Goal: Transaction & Acquisition: Purchase product/service

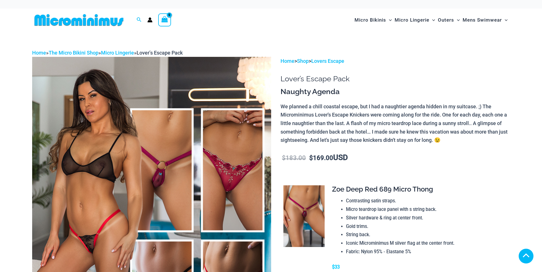
scroll to position [570, 0]
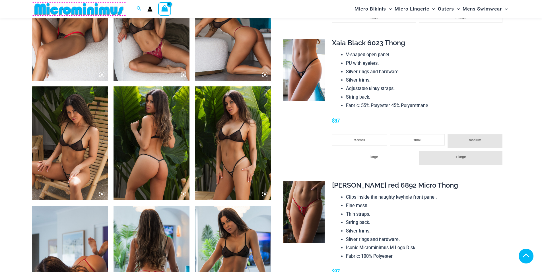
drag, startPoint x: 44, startPoint y: 11, endPoint x: 102, endPoint y: 36, distance: 63.5
click at [44, 11] on img at bounding box center [79, 9] width 94 height 13
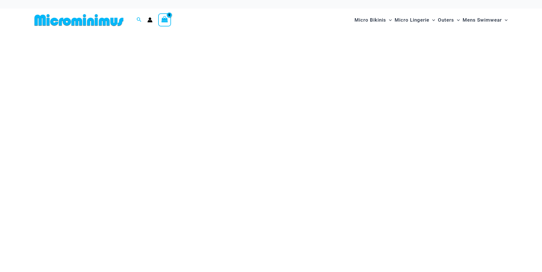
click at [531, 0] on div at bounding box center [271, 0] width 542 height 0
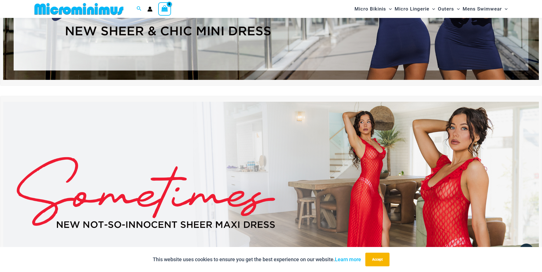
scroll to position [147, 0]
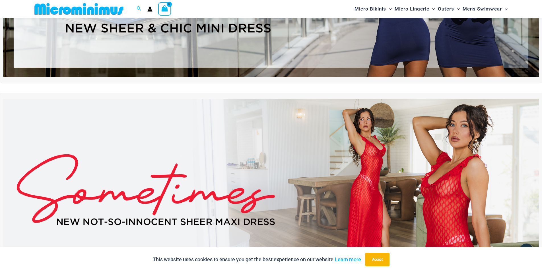
click at [269, 152] on img at bounding box center [271, 190] width 536 height 182
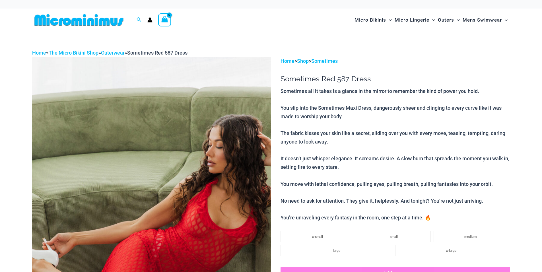
click at [321, 60] on link "Sometimes" at bounding box center [324, 61] width 26 height 6
click at [325, 60] on link "Sometimes" at bounding box center [324, 61] width 26 height 6
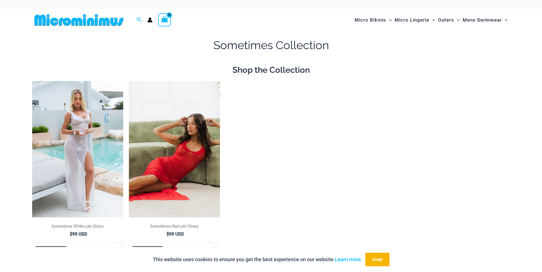
click at [196, 130] on img at bounding box center [174, 149] width 91 height 137
